Goal: Task Accomplishment & Management: Complete application form

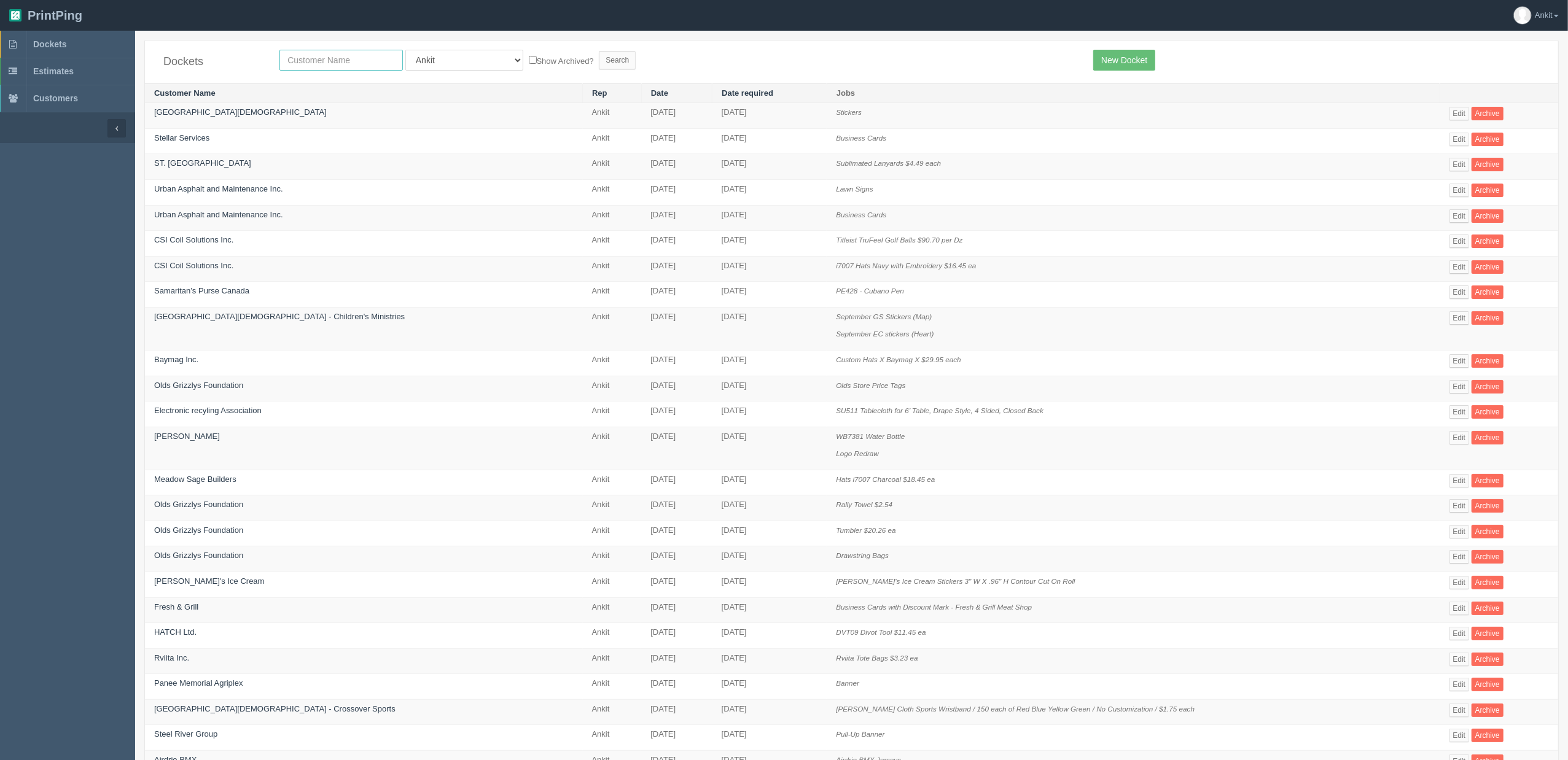
click at [340, 67] on input "text" at bounding box center [341, 60] width 124 height 21
type input "national music"
click at [599, 61] on input "Search" at bounding box center [617, 60] width 37 height 19
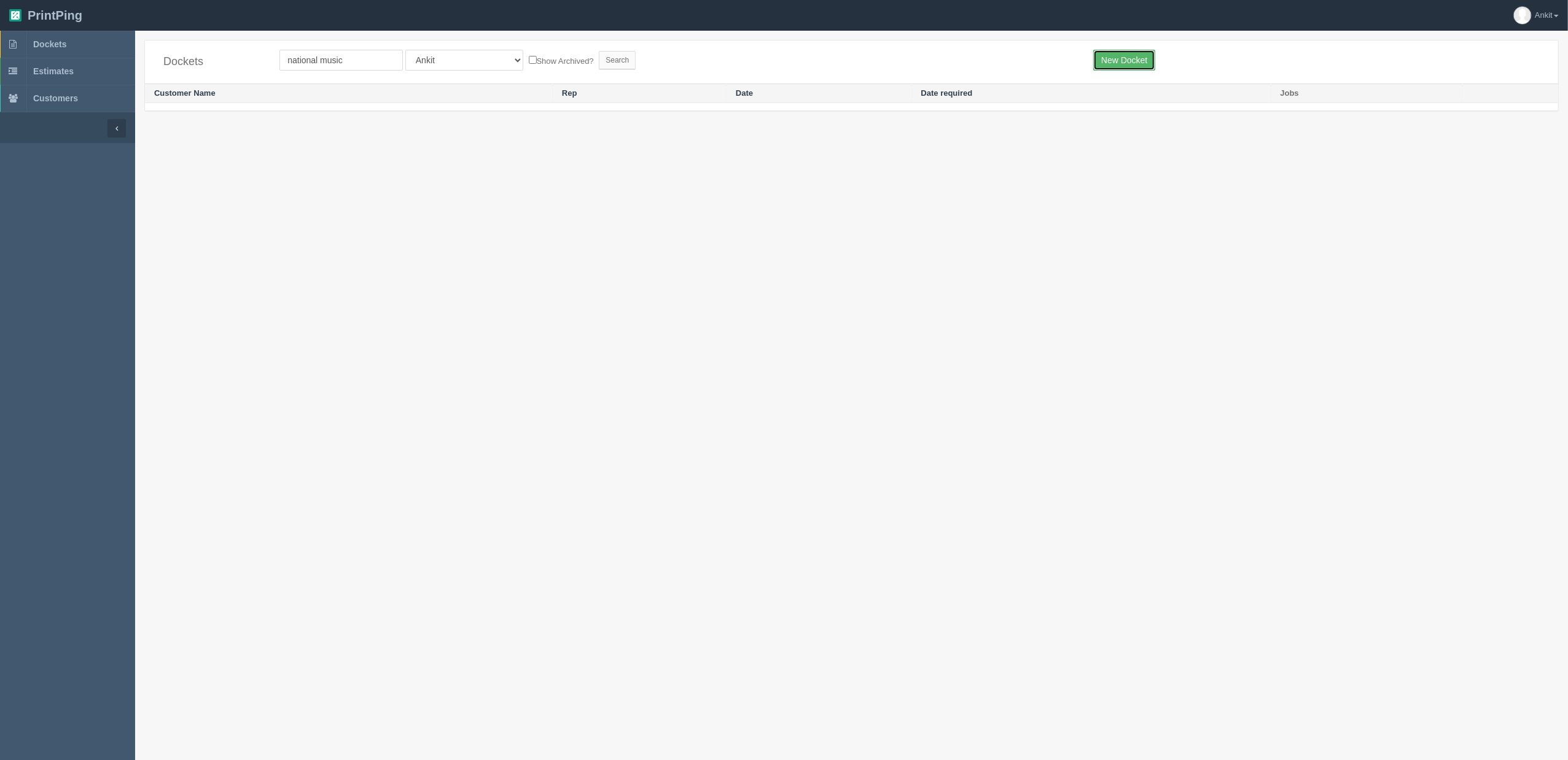
click at [1116, 59] on link "New Docket" at bounding box center [1124, 60] width 62 height 21
